Goal: Information Seeking & Learning: Learn about a topic

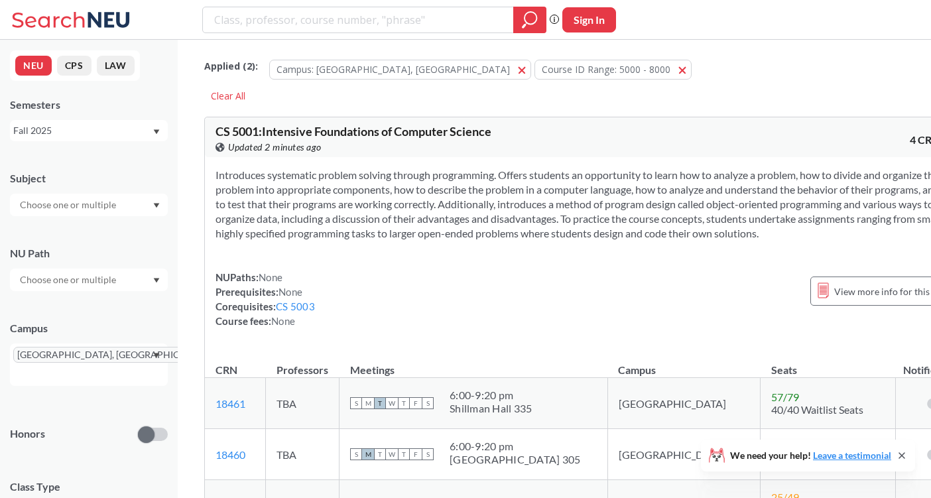
click at [593, 227] on section "Introduces systematic problem solving through programming. Offers students an o…" at bounding box center [589, 204] width 746 height 73
click at [371, 21] on input "search" at bounding box center [358, 20] width 291 height 23
click at [393, 22] on input "search" at bounding box center [358, 20] width 291 height 23
click at [541, 75] on button "Course ID Range: 5000 - 8000 5000 - 8000" at bounding box center [613, 70] width 157 height 20
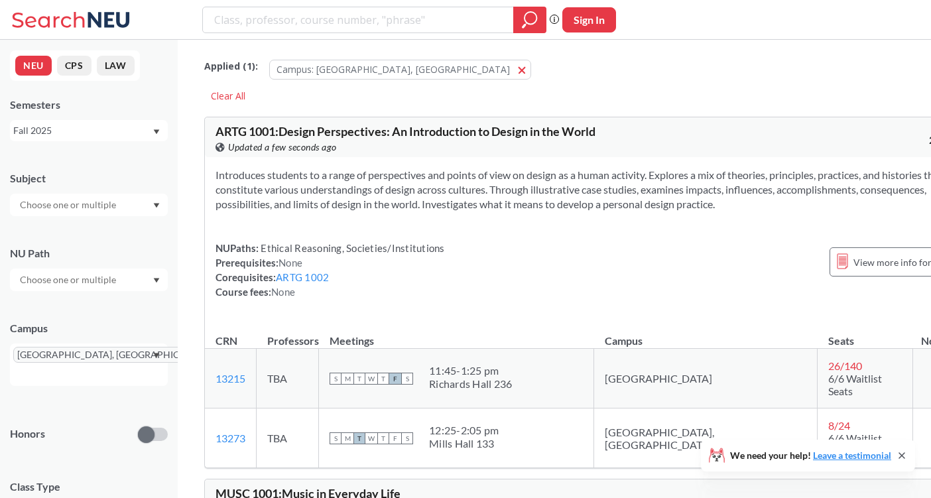
click at [316, 26] on input "search" at bounding box center [358, 20] width 291 height 23
type input "human organ"
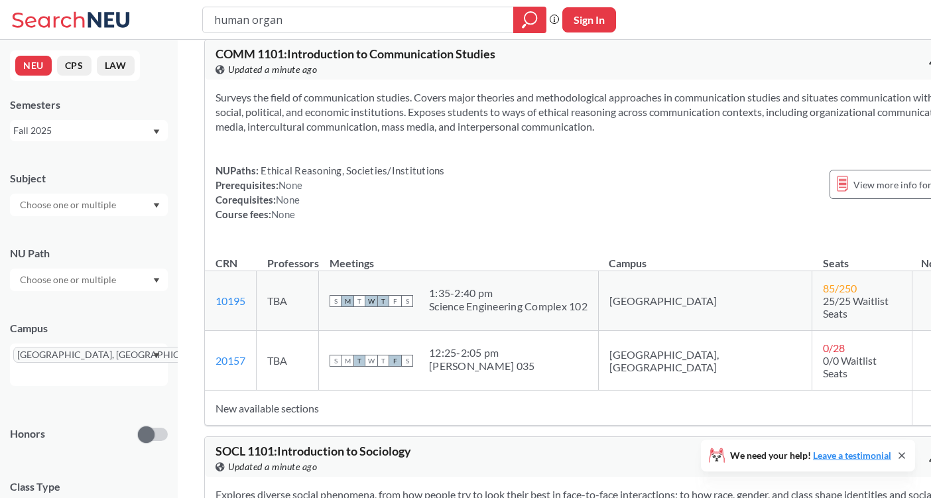
scroll to position [3587, 0]
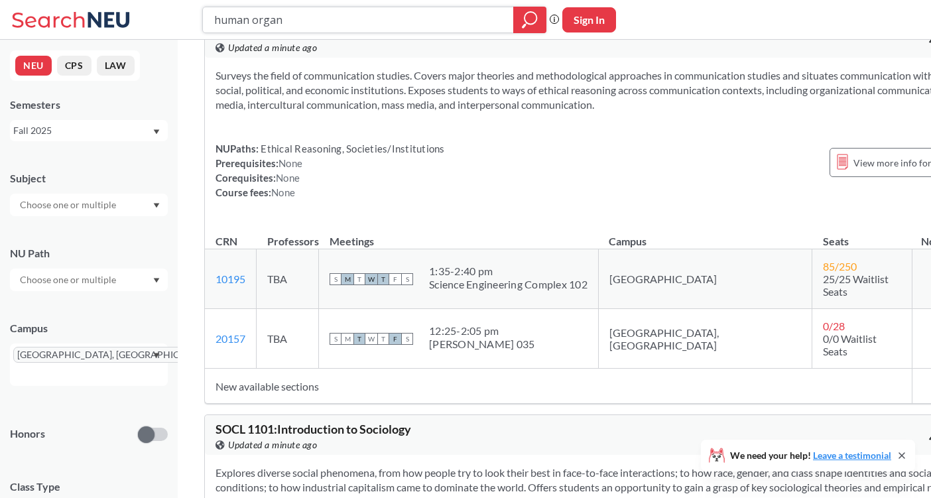
click at [261, 27] on input "human organ" at bounding box center [358, 20] width 291 height 23
type input "ecology"
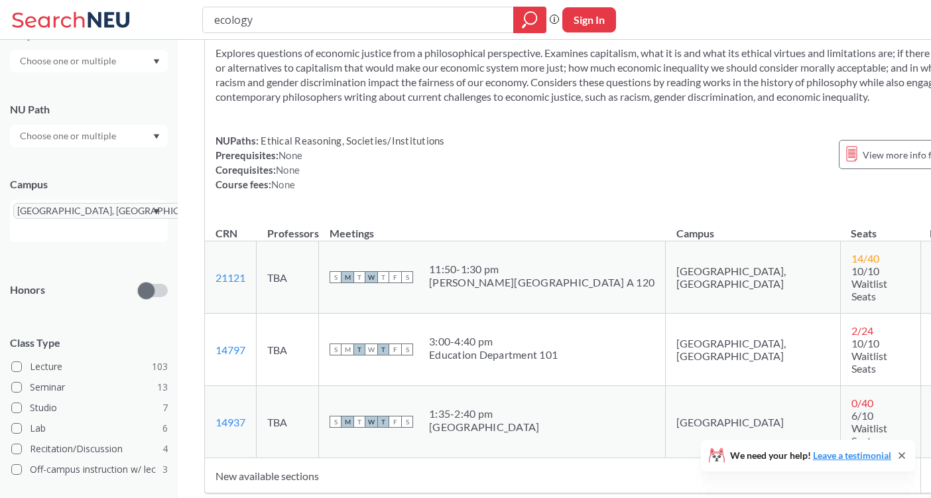
scroll to position [149, 0]
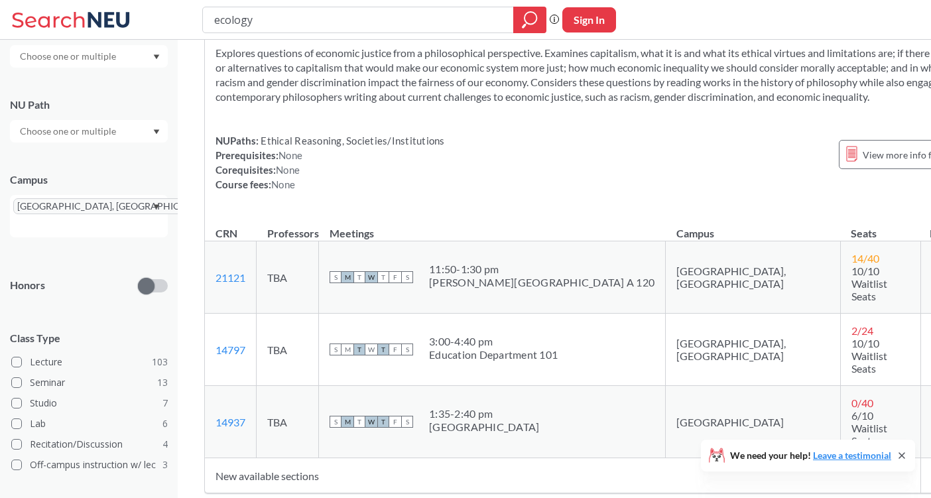
click at [125, 59] on input "text" at bounding box center [68, 56] width 111 height 16
type input "e"
click at [121, 119] on div "THTR ( 1 )" at bounding box center [92, 126] width 150 height 15
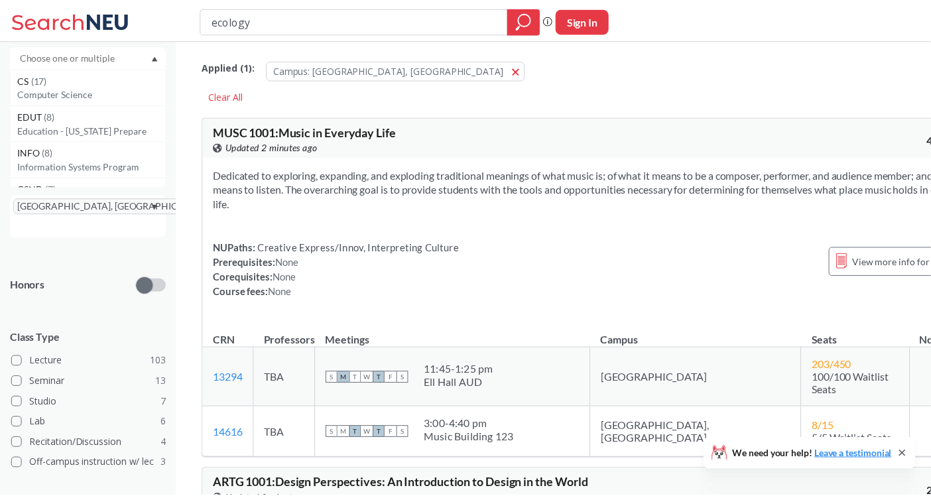
scroll to position [106, 0]
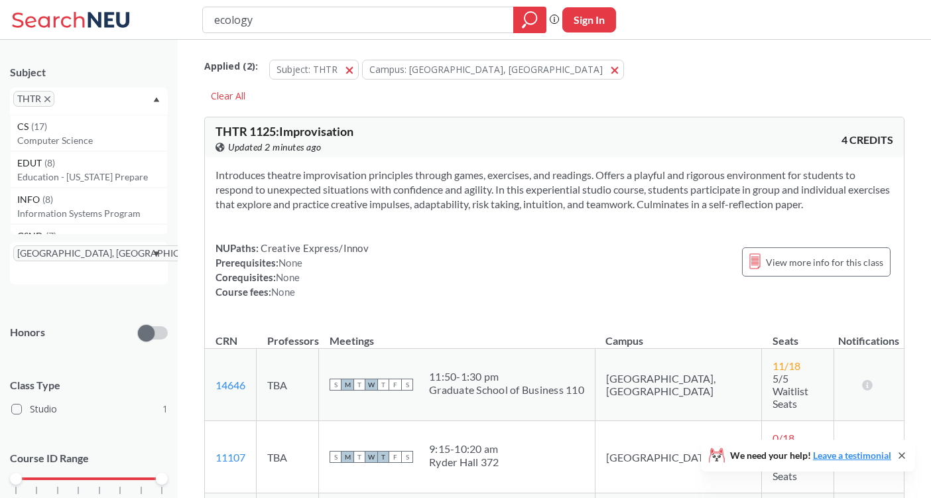
click at [46, 94] on span "THTR" at bounding box center [33, 99] width 41 height 16
click at [47, 94] on span "THTR" at bounding box center [33, 99] width 41 height 16
click at [50, 97] on icon "X to remove pill" at bounding box center [47, 99] width 6 height 6
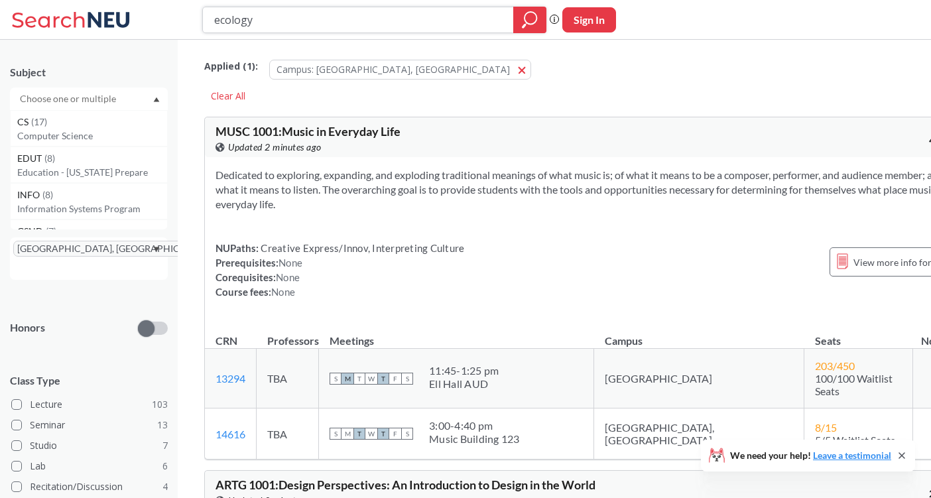
click at [377, 30] on input "ecology" at bounding box center [358, 20] width 291 height 23
click at [141, 95] on div at bounding box center [89, 99] width 158 height 23
click at [120, 141] on p "Computer Science" at bounding box center [92, 135] width 150 height 13
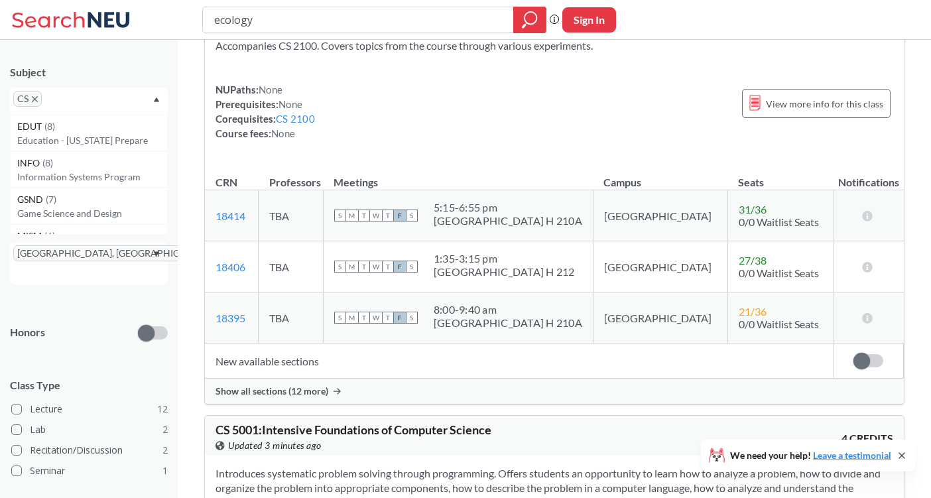
scroll to position [3104, 0]
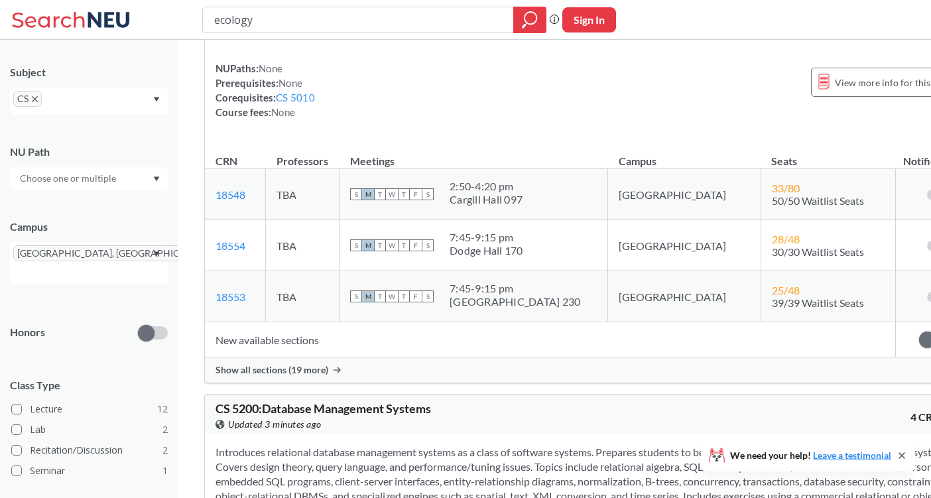
click at [395, 94] on div "Provides small-group discussion format to cover material in CS 5010. NUPaths: N…" at bounding box center [589, 74] width 768 height 134
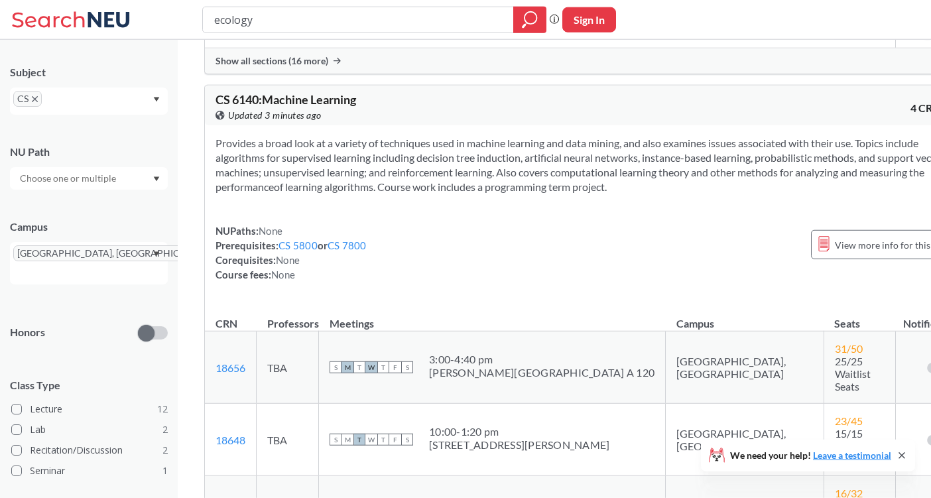
scroll to position [7608, 0]
